Goal: Task Accomplishment & Management: Manage account settings

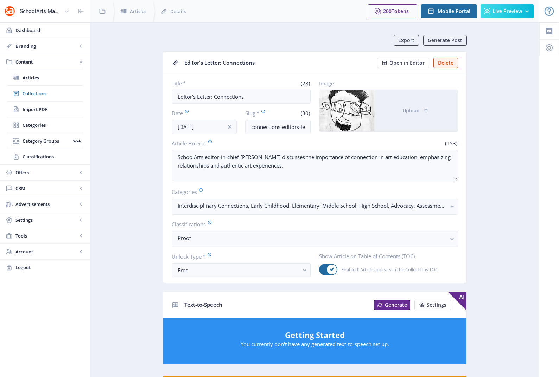
click at [246, 135] on nb-card-body "Title * (28) Editor's Letter: Connections Date [DATE] Slug * (30) connections-e…" at bounding box center [314, 178] width 303 height 209
click at [220, 127] on input "[DATE]" at bounding box center [204, 127] width 65 height 14
click at [229, 127] on icon "info" at bounding box center [230, 127] width 4 height 4
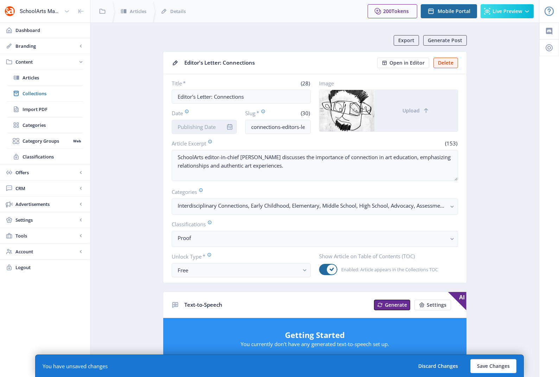
click at [199, 124] on input "Date" at bounding box center [204, 127] width 65 height 14
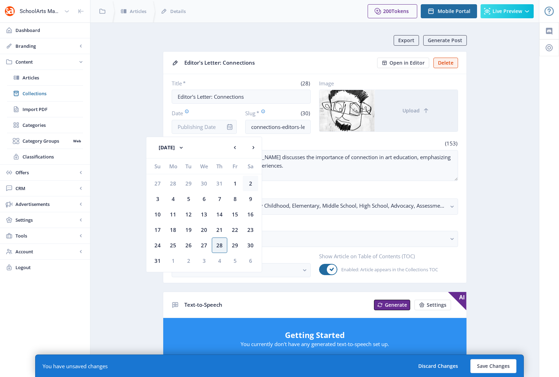
click at [248, 182] on div "2" at bounding box center [250, 183] width 15 height 15
type input "[DATE]"
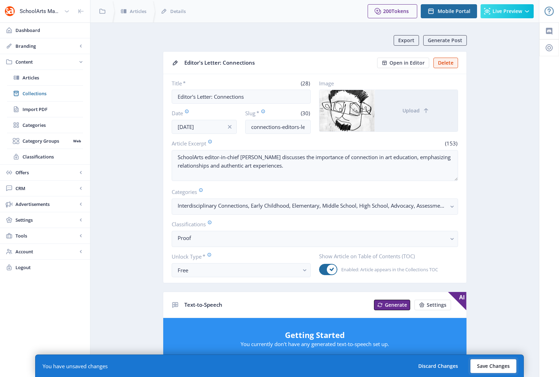
click at [493, 363] on button "Save Changes" at bounding box center [493, 366] width 46 height 14
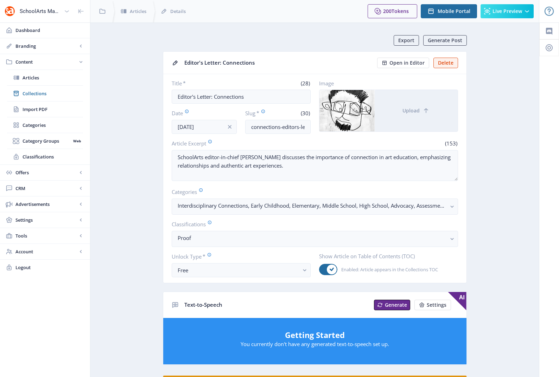
click at [145, 168] on app-content-article "Export Generate Post Editor's Letter: Connections Open in Editor Delete Title *…" at bounding box center [315, 357] width 424 height 644
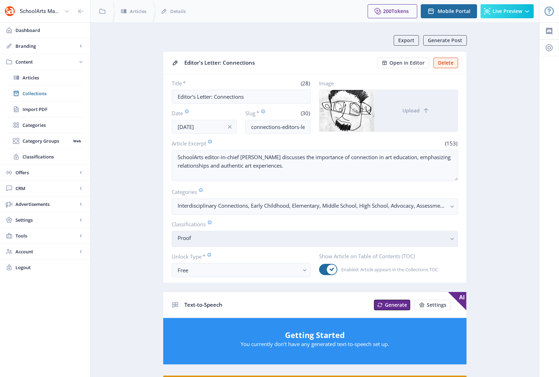
click at [232, 240] on nb-select-label "Proof" at bounding box center [312, 238] width 269 height 8
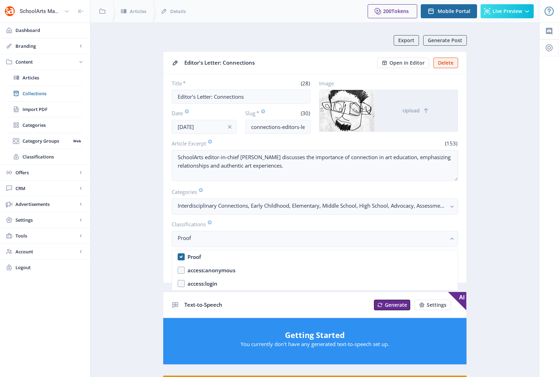
click at [180, 256] on nb-option "Proof" at bounding box center [314, 256] width 285 height 13
checkbox input "false"
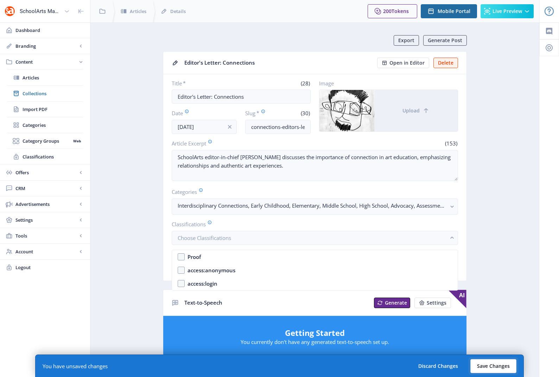
click at [481, 366] on button "Save Changes" at bounding box center [493, 366] width 46 height 14
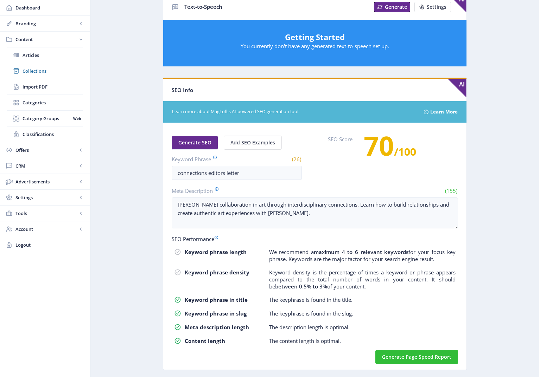
scroll to position [314, 0]
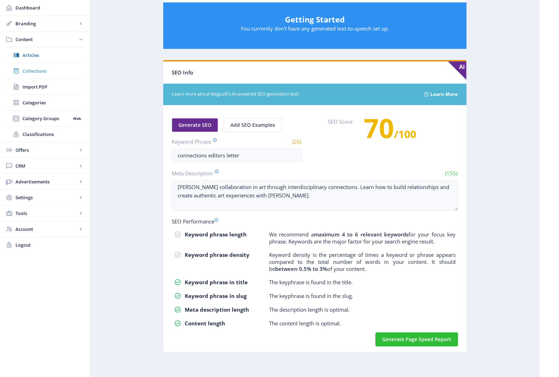
click at [31, 71] on span "Collections" at bounding box center [53, 71] width 60 height 7
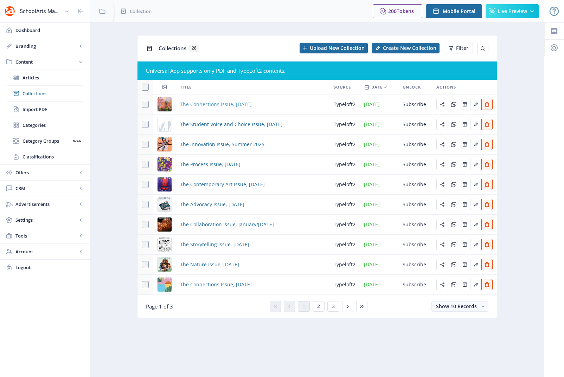
click at [214, 103] on span "The Connections Issue, [DATE]" at bounding box center [216, 104] width 72 height 8
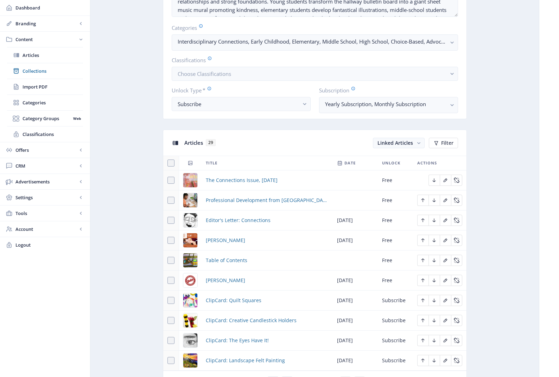
scroll to position [239, 0]
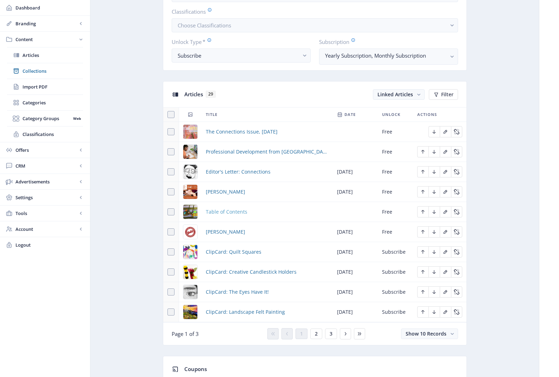
click at [227, 213] on span "Table of Contents" at bounding box center [226, 212] width 41 height 8
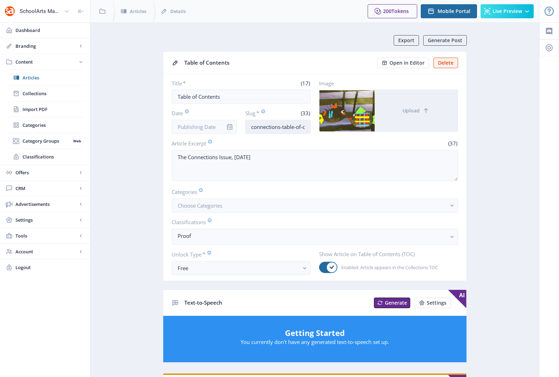
click at [280, 126] on input "connections-table-of-contents-925" at bounding box center [277, 127] width 65 height 14
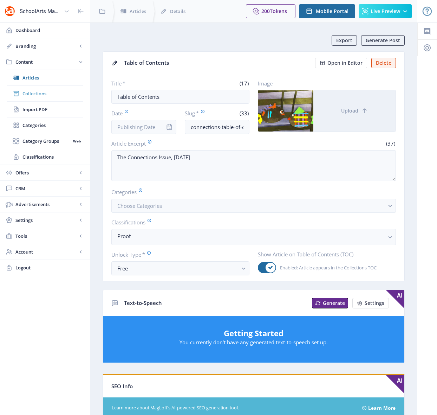
click at [35, 92] on span "Collections" at bounding box center [53, 93] width 60 height 7
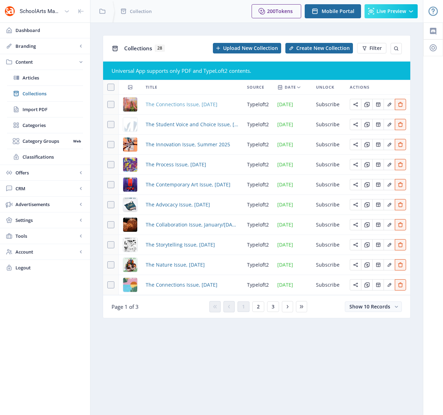
click at [195, 105] on span "The Connections Issue, [DATE]" at bounding box center [182, 104] width 72 height 8
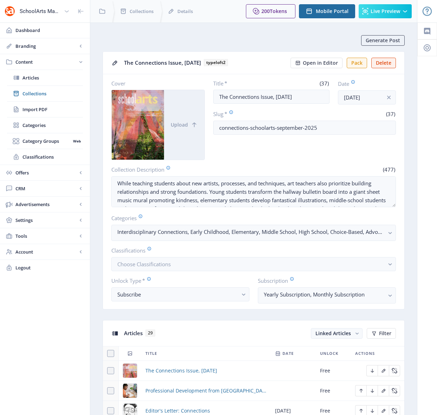
click at [228, 62] on b "typeloft2" at bounding box center [216, 62] width 24 height 7
click at [31, 78] on span "Articles" at bounding box center [53, 77] width 60 height 7
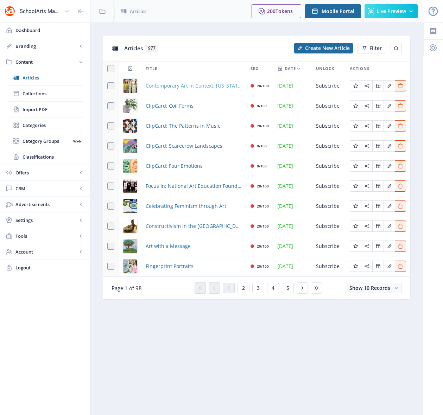
click at [188, 85] on span "Contemporary Art in Context: [US_STATE][PERSON_NAME]" at bounding box center [194, 86] width 96 height 8
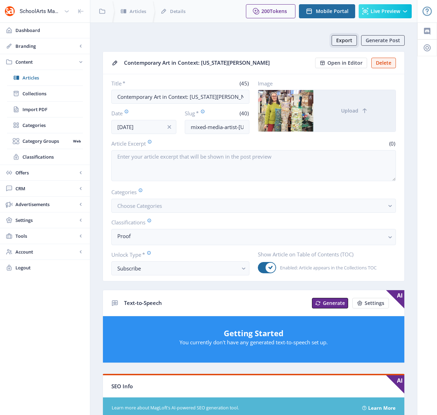
click at [347, 38] on span "Export" at bounding box center [344, 41] width 16 height 6
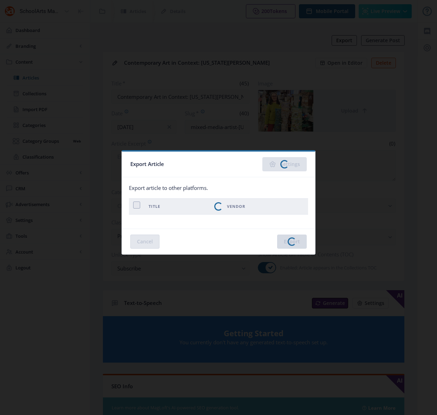
checkbox input "true"
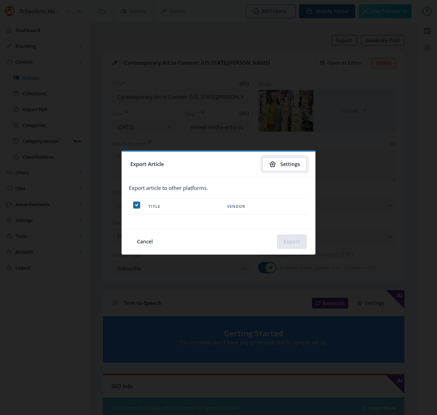
click at [293, 163] on span "Settings" at bounding box center [291, 164] width 20 height 6
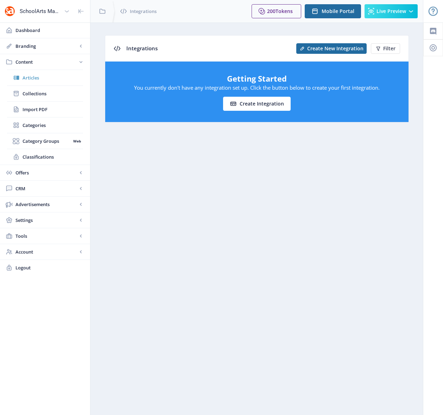
click at [28, 78] on span "Articles" at bounding box center [53, 77] width 60 height 7
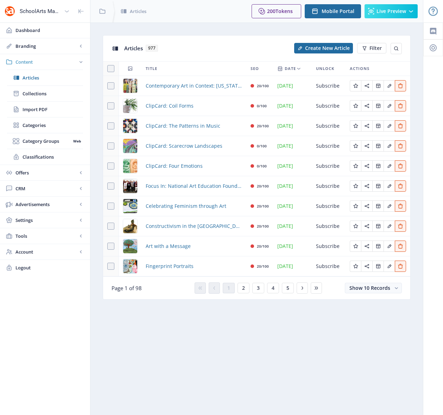
click at [25, 62] on span "Content" at bounding box center [46, 61] width 62 height 7
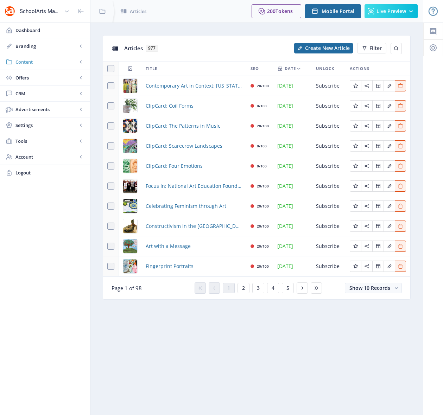
click at [25, 61] on span "Content" at bounding box center [46, 61] width 62 height 7
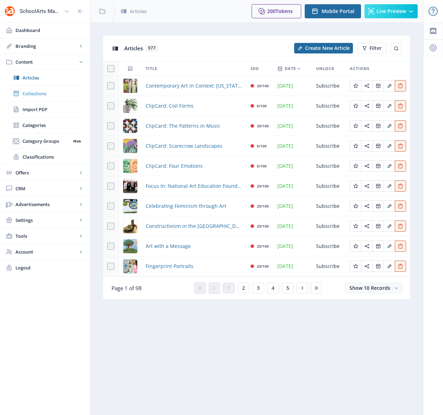
click at [33, 94] on span "Collections" at bounding box center [53, 93] width 60 height 7
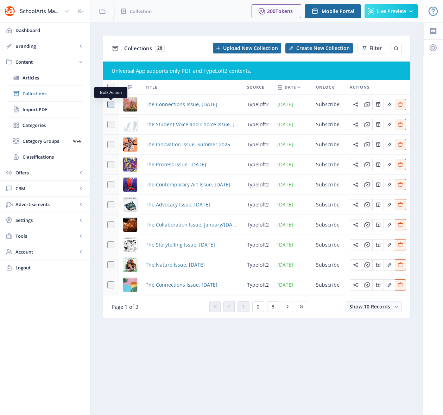
click at [111, 104] on span at bounding box center [110, 104] width 7 height 7
click at [108, 104] on input "checkbox" at bounding box center [107, 104] width 0 height 0
click at [110, 104] on icon at bounding box center [110, 104] width 3 height 7
click at [108, 104] on input "checkbox" at bounding box center [107, 104] width 0 height 0
checkbox input "false"
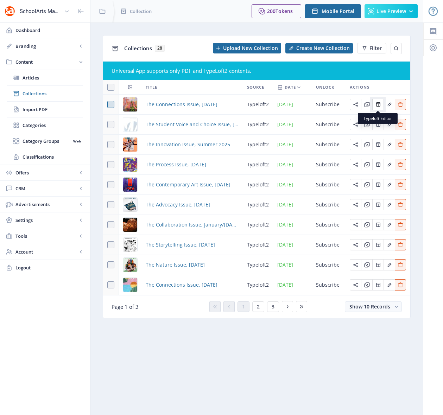
click at [378, 104] on icon "Edit page" at bounding box center [378, 104] width 4 height 4
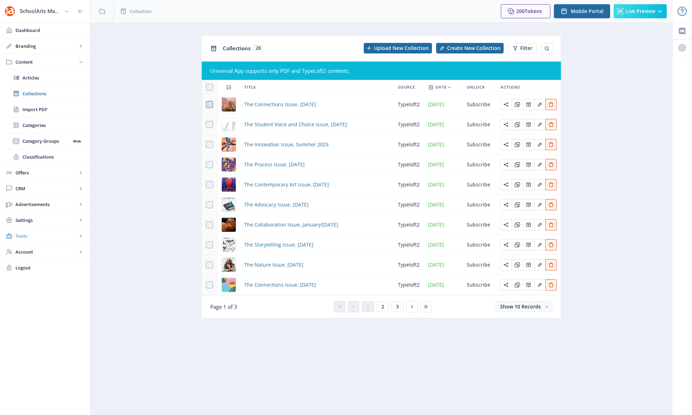
click at [46, 235] on span "Tools" at bounding box center [46, 235] width 62 height 7
click at [35, 124] on span "Settings" at bounding box center [46, 125] width 62 height 7
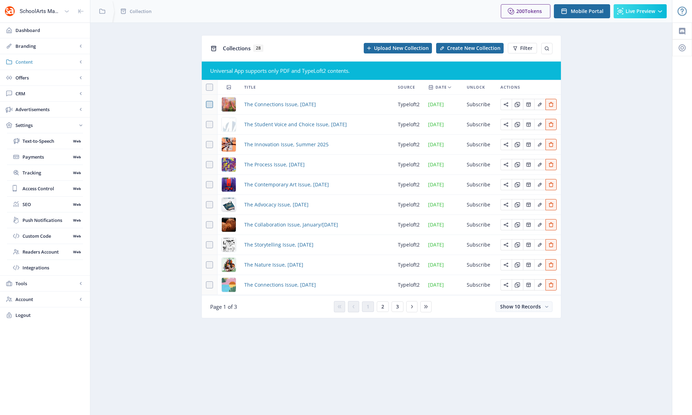
click at [49, 63] on span "Content" at bounding box center [46, 61] width 62 height 7
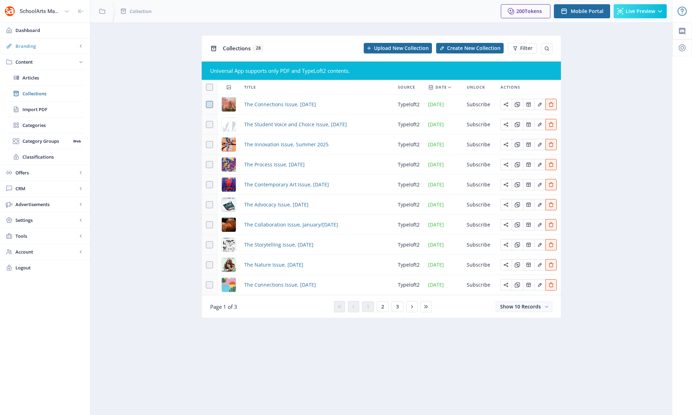
click at [50, 47] on span "Branding" at bounding box center [46, 46] width 62 height 7
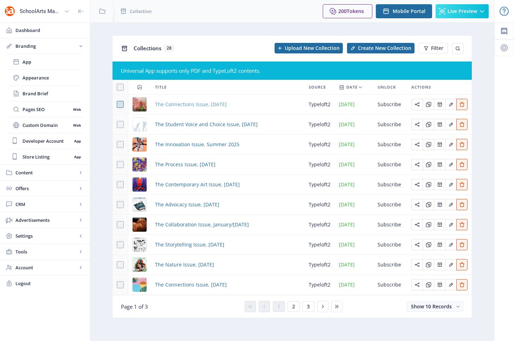
click at [217, 104] on span "The Connections Issue, [DATE]" at bounding box center [191, 104] width 72 height 8
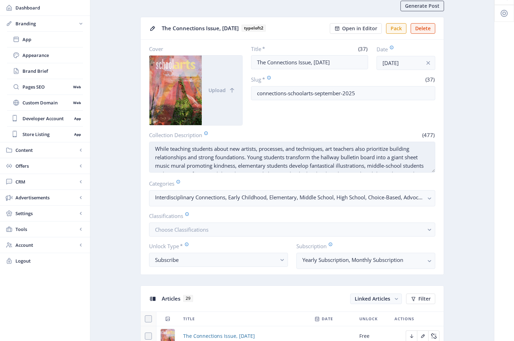
scroll to position [41, 0]
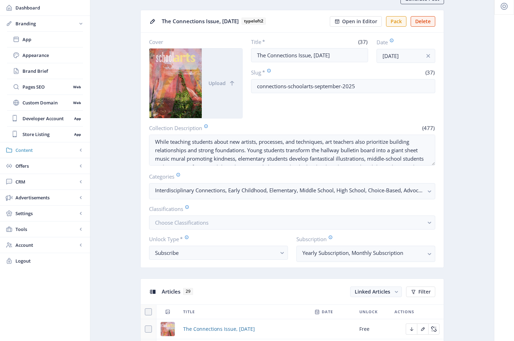
click at [23, 151] on span "Content" at bounding box center [46, 150] width 62 height 7
click at [30, 55] on span "Articles" at bounding box center [53, 55] width 60 height 7
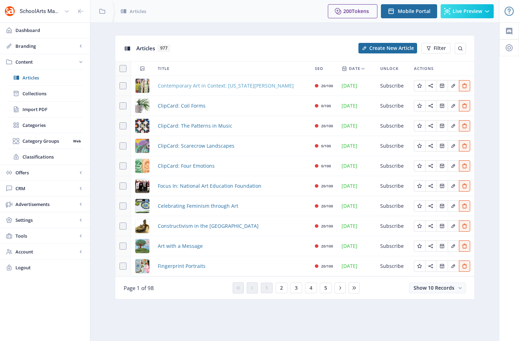
click at [191, 85] on span "Contemporary Art in Context: [US_STATE][PERSON_NAME]" at bounding box center [226, 86] width 136 height 8
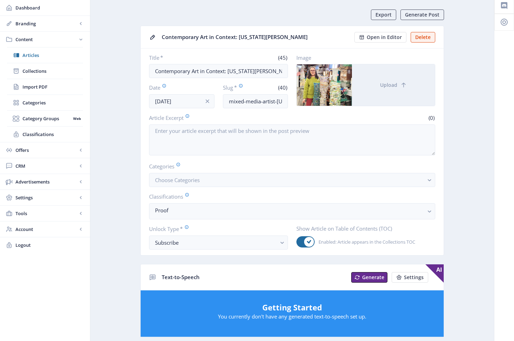
scroll to position [68, 0]
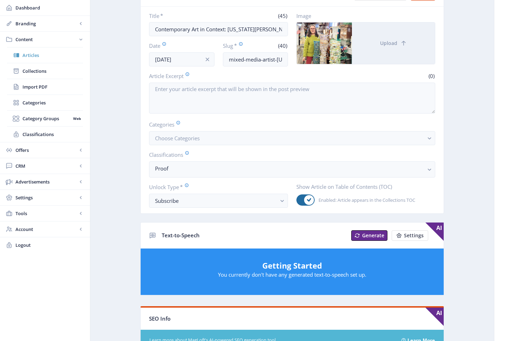
click at [31, 57] on span "Articles" at bounding box center [53, 55] width 60 height 7
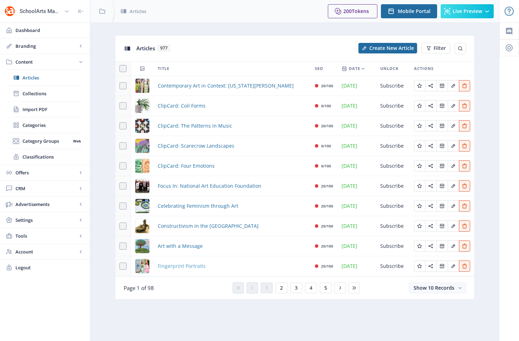
click at [177, 265] on span "Fingerprint Portraits" at bounding box center [182, 266] width 48 height 8
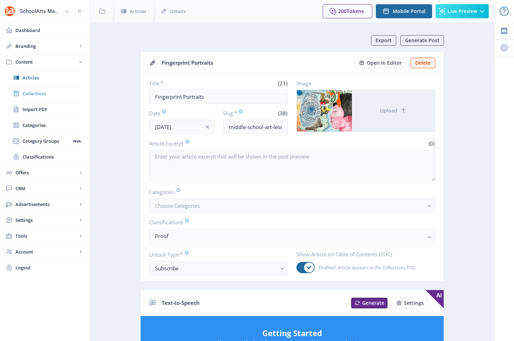
click at [32, 93] on span "Collections" at bounding box center [53, 93] width 60 height 7
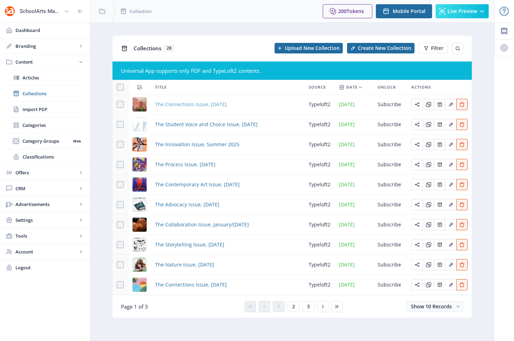
click at [199, 104] on span "The Connections Issue, [DATE]" at bounding box center [191, 104] width 72 height 8
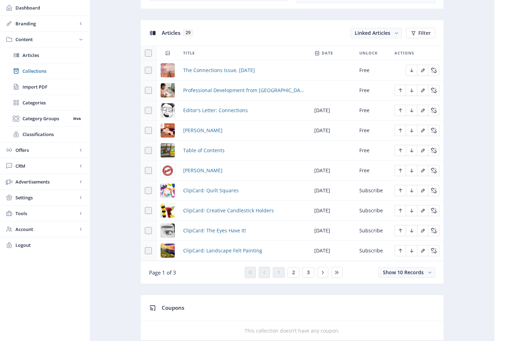
scroll to position [301, 0]
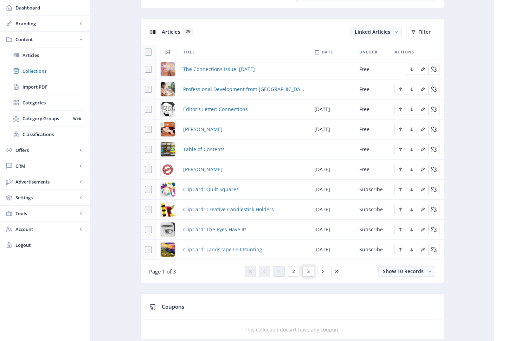
click at [305, 272] on button "3" at bounding box center [308, 271] width 12 height 11
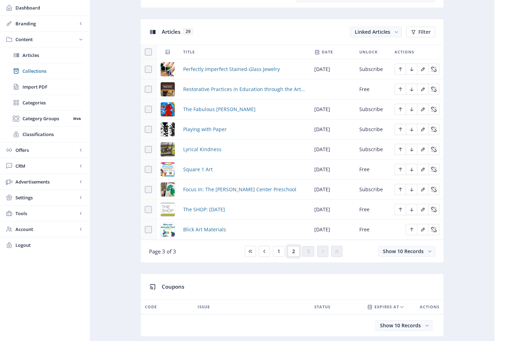
click at [291, 252] on button "2" at bounding box center [294, 251] width 12 height 11
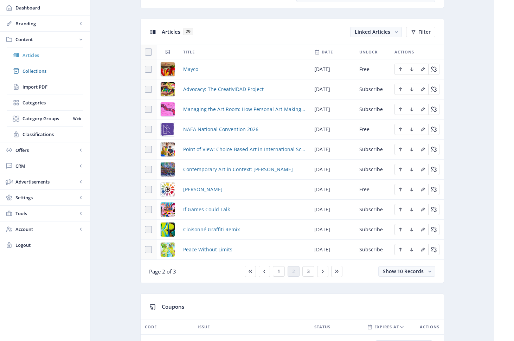
click at [30, 58] on span "Articles" at bounding box center [53, 55] width 60 height 7
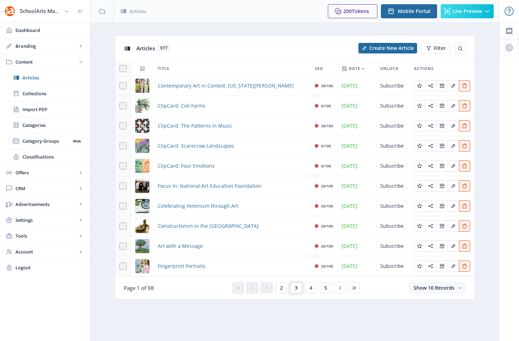
click at [297, 288] on span "3" at bounding box center [296, 288] width 3 height 6
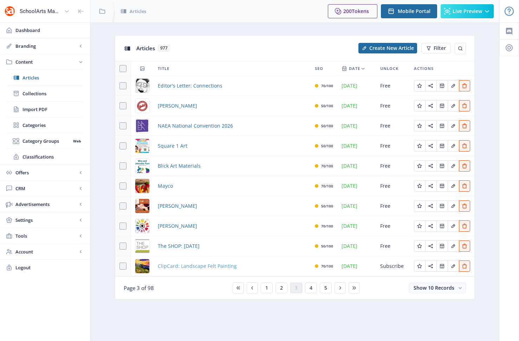
click at [224, 267] on span "ClipCard: Landscape Felt Painting" at bounding box center [197, 266] width 79 height 8
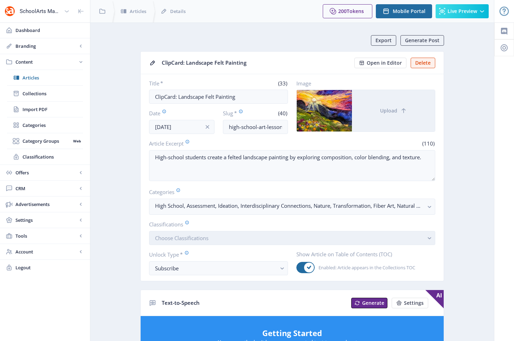
scroll to position [239, 0]
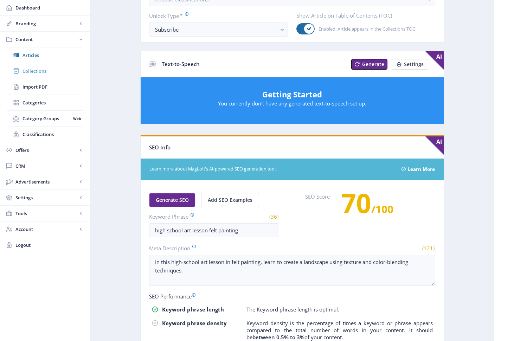
click at [39, 72] on span "Collections" at bounding box center [53, 71] width 60 height 7
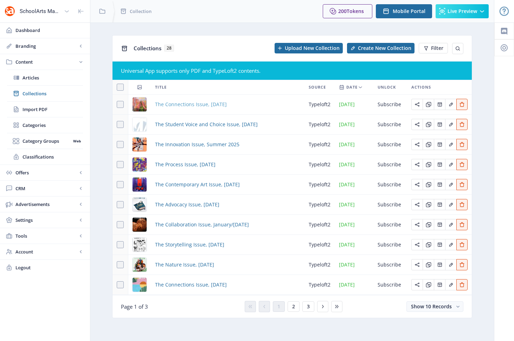
click at [191, 104] on span "The Connections Issue, [DATE]" at bounding box center [191, 104] width 72 height 8
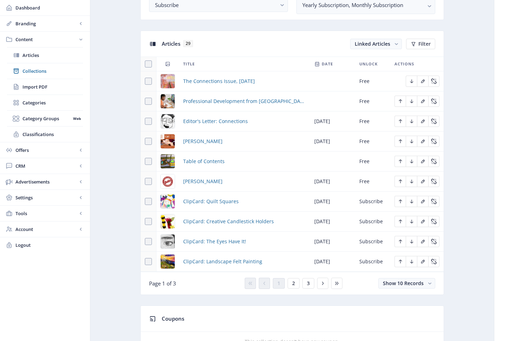
scroll to position [277, 0]
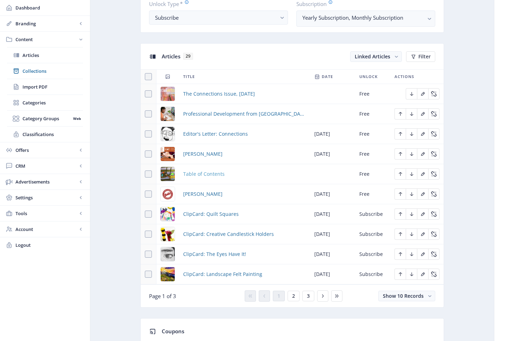
click at [217, 174] on span "Table of Contents" at bounding box center [203, 174] width 41 height 8
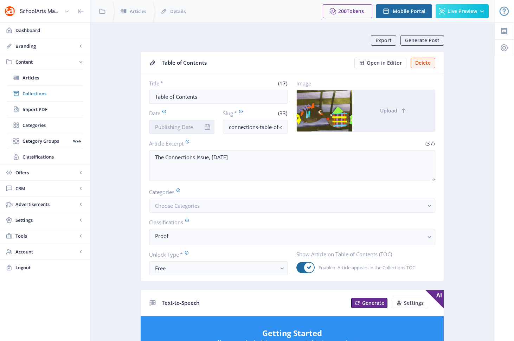
click at [192, 125] on input "Date" at bounding box center [181, 127] width 65 height 14
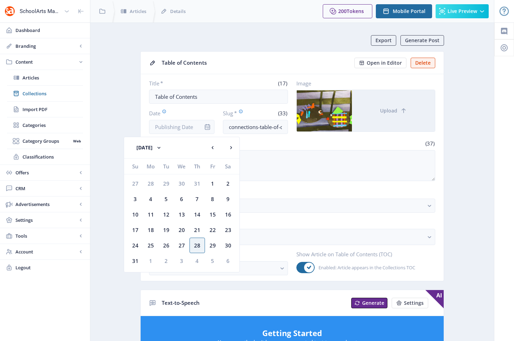
click at [213, 184] on div "1" at bounding box center [212, 183] width 15 height 15
type input "[DATE]"
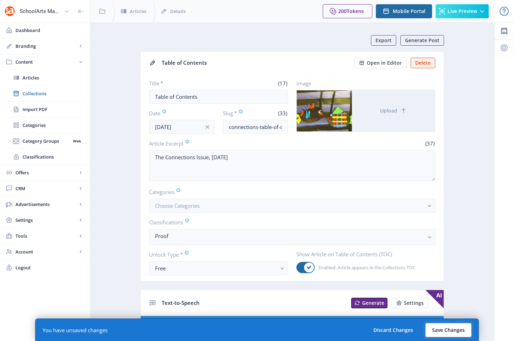
click at [448, 332] on button "Save Changes" at bounding box center [448, 330] width 46 height 14
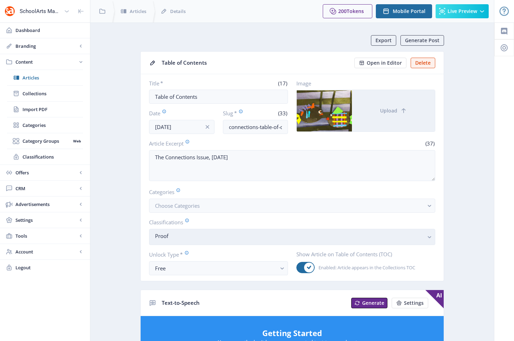
click at [262, 236] on nb-select-label "Proof" at bounding box center [289, 236] width 269 height 8
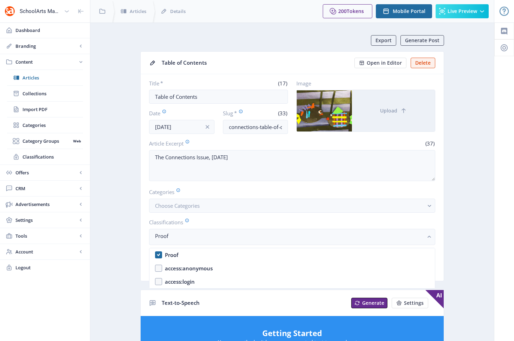
click at [162, 255] on nb-option "Proof" at bounding box center [291, 254] width 285 height 13
checkbox input "false"
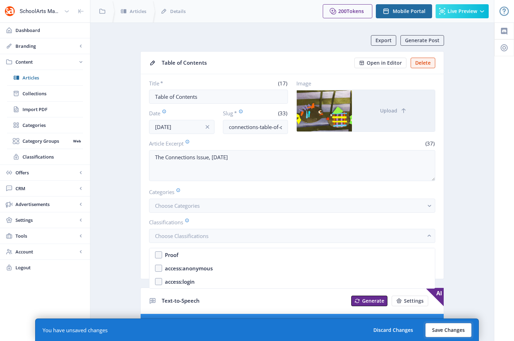
click at [452, 328] on button "Save Changes" at bounding box center [448, 330] width 46 height 14
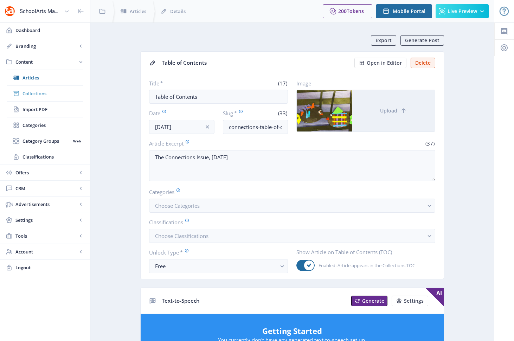
click at [35, 95] on span "Collections" at bounding box center [53, 93] width 60 height 7
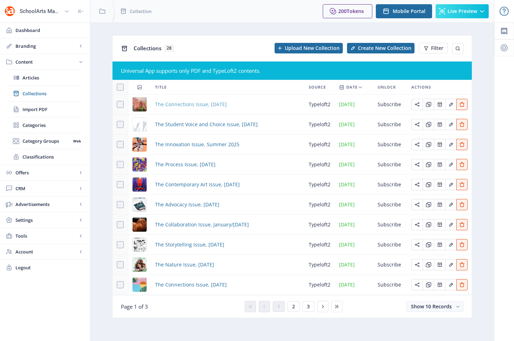
click at [201, 104] on span "The Connections Issue, [DATE]" at bounding box center [191, 104] width 72 height 8
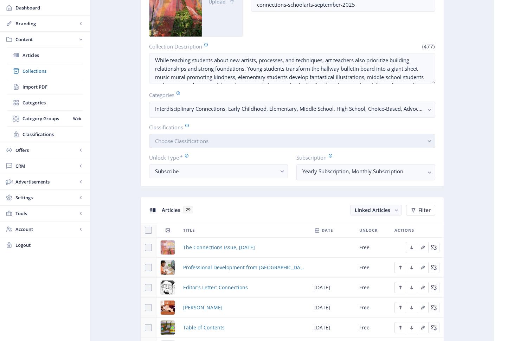
scroll to position [234, 0]
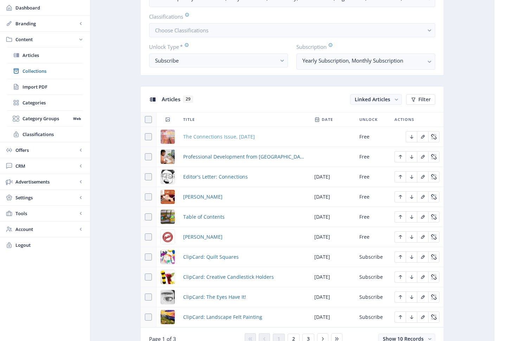
click at [210, 138] on span "The Connections Issue, [DATE]" at bounding box center [219, 137] width 72 height 8
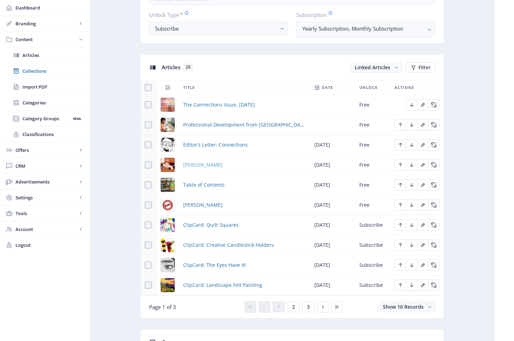
scroll to position [267, 0]
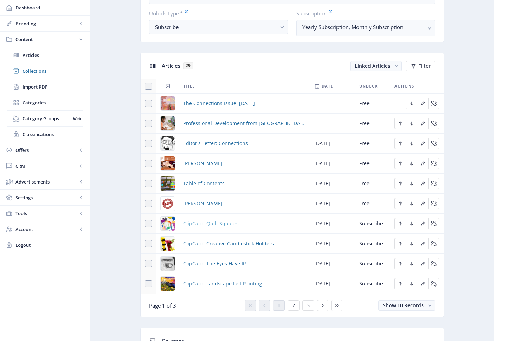
click at [211, 223] on span "ClipCard: Quilt Squares" at bounding box center [211, 223] width 56 height 8
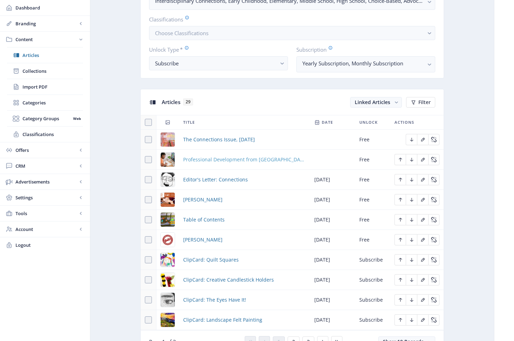
scroll to position [233, 0]
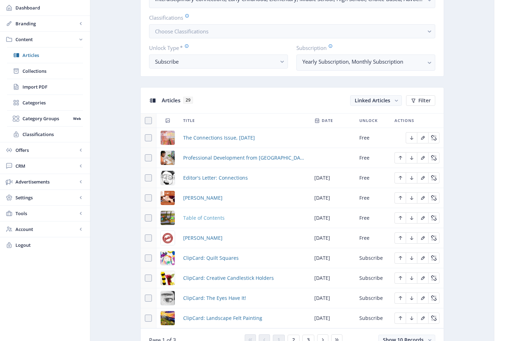
click at [213, 219] on span "Table of Contents" at bounding box center [203, 218] width 41 height 8
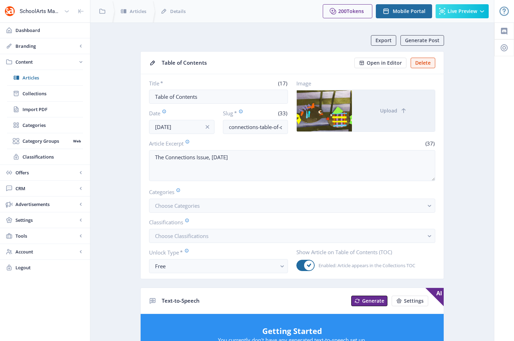
scroll to position [1, 0]
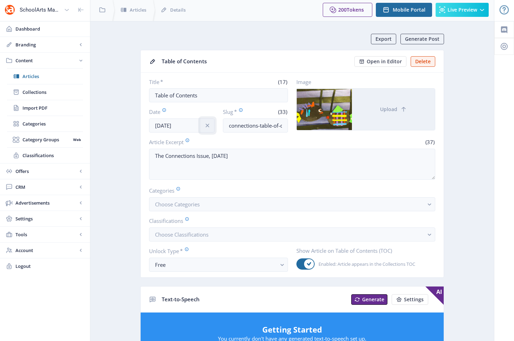
click at [206, 125] on icon "info" at bounding box center [207, 126] width 4 height 4
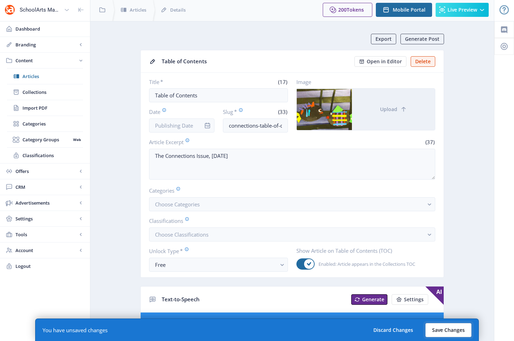
click at [439, 330] on button "Save Changes" at bounding box center [448, 330] width 46 height 14
